Goal: Task Accomplishment & Management: Complete application form

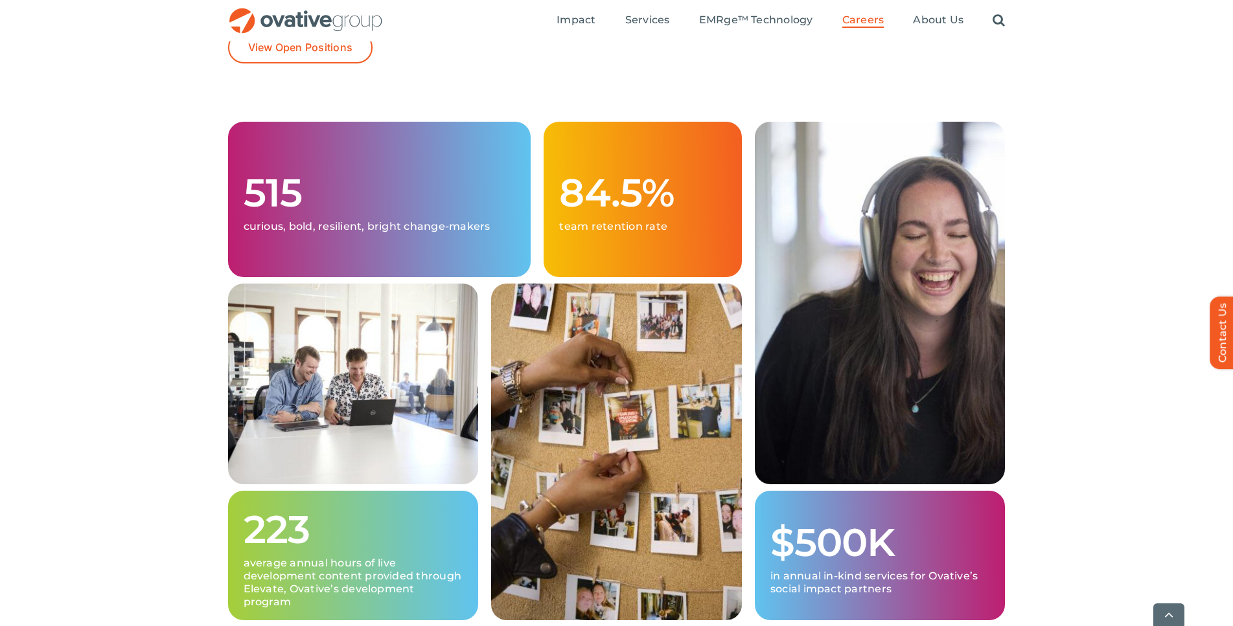
scroll to position [661, 0]
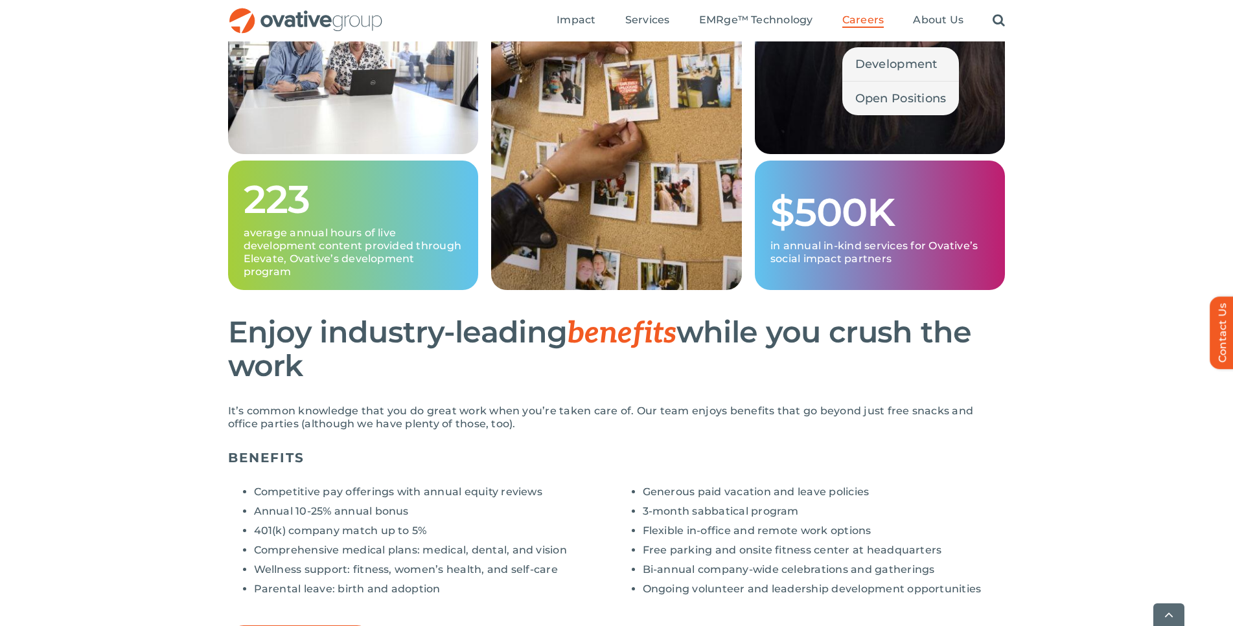
click at [865, 17] on span "Careers" at bounding box center [863, 20] width 42 height 13
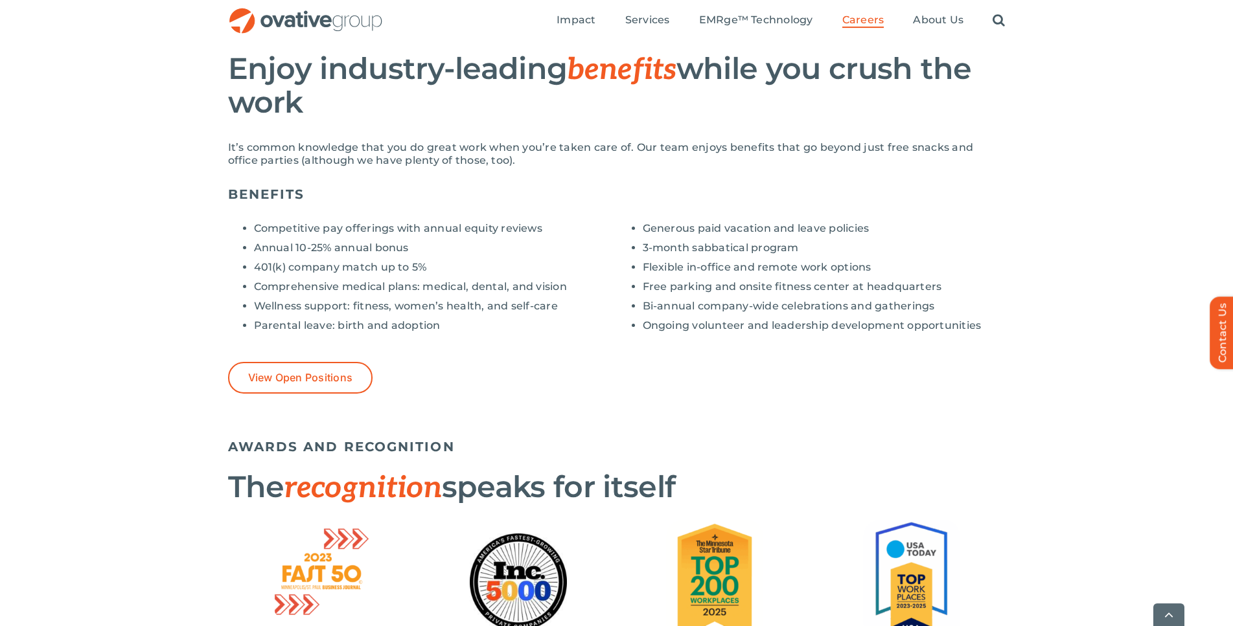
scroll to position [991, 0]
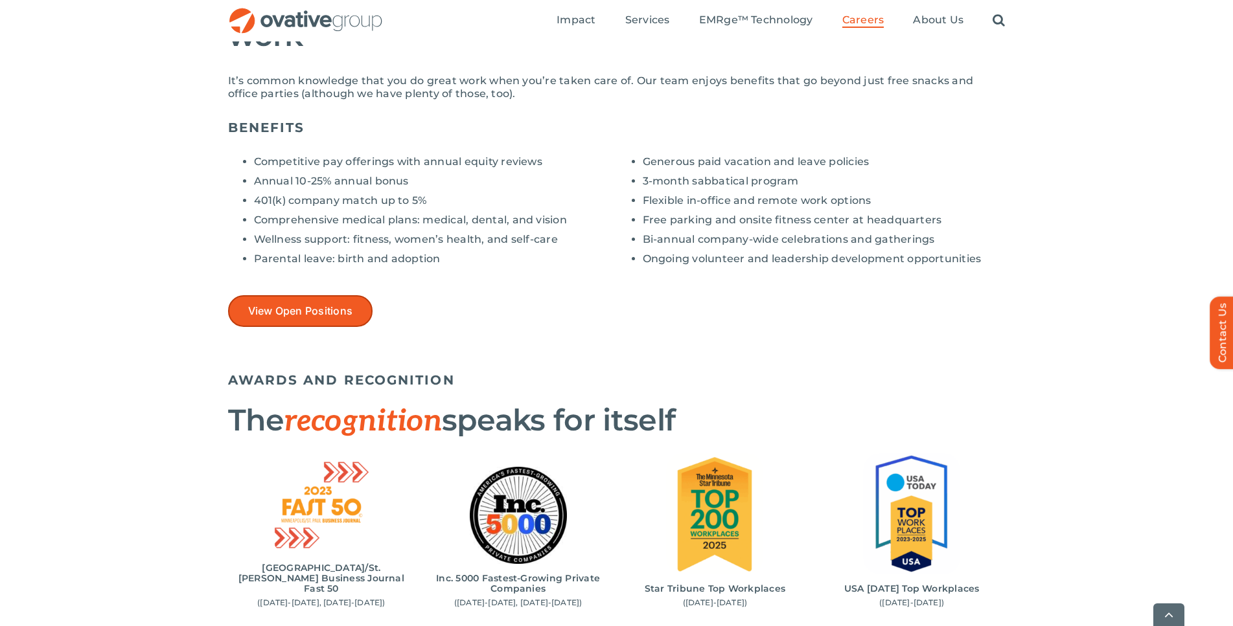
click at [339, 317] on span "View Open Positions" at bounding box center [300, 311] width 105 height 12
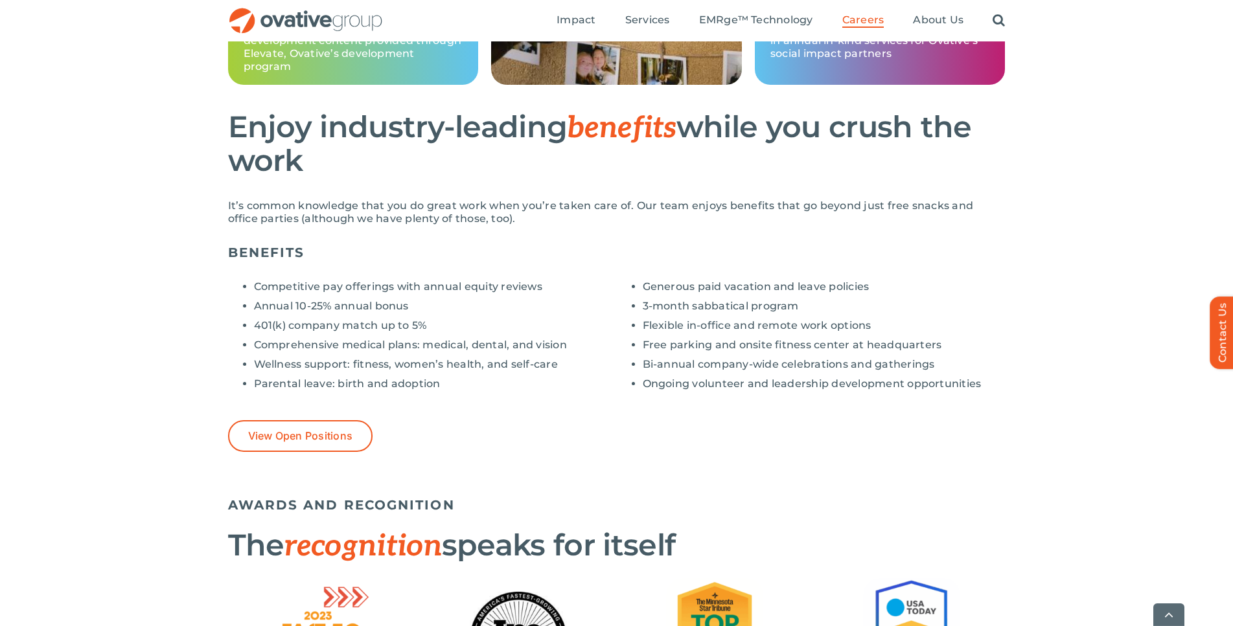
scroll to position [991, 0]
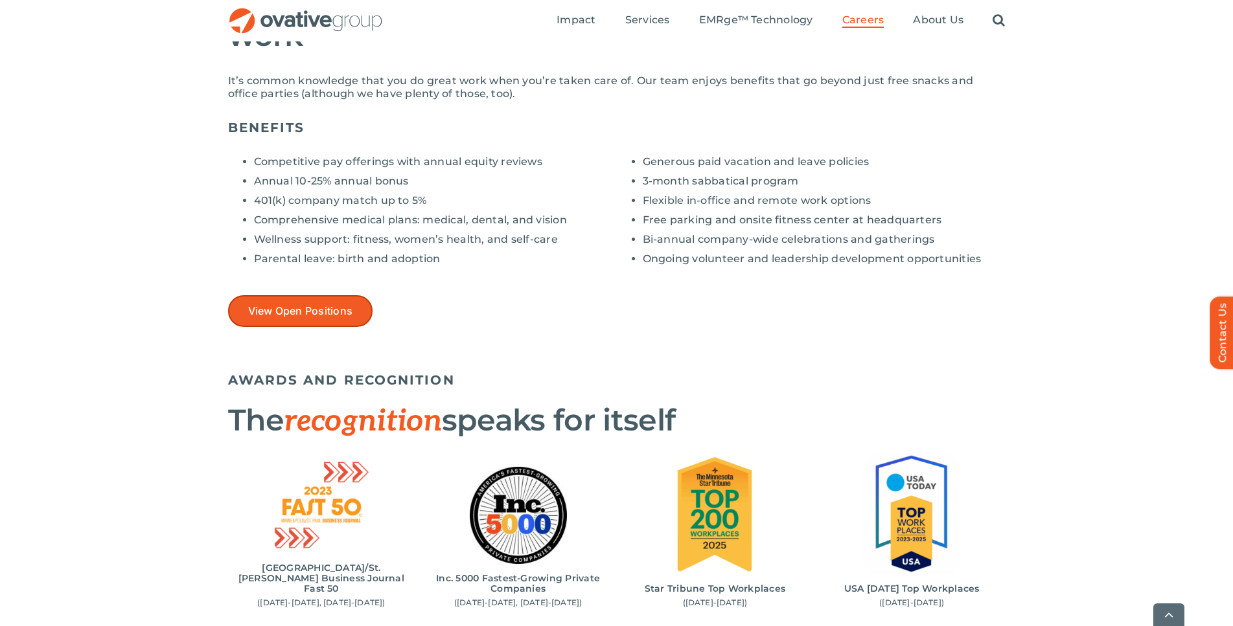
click at [321, 317] on span "View Open Positions" at bounding box center [300, 311] width 105 height 12
